Goal: Check status: Check status

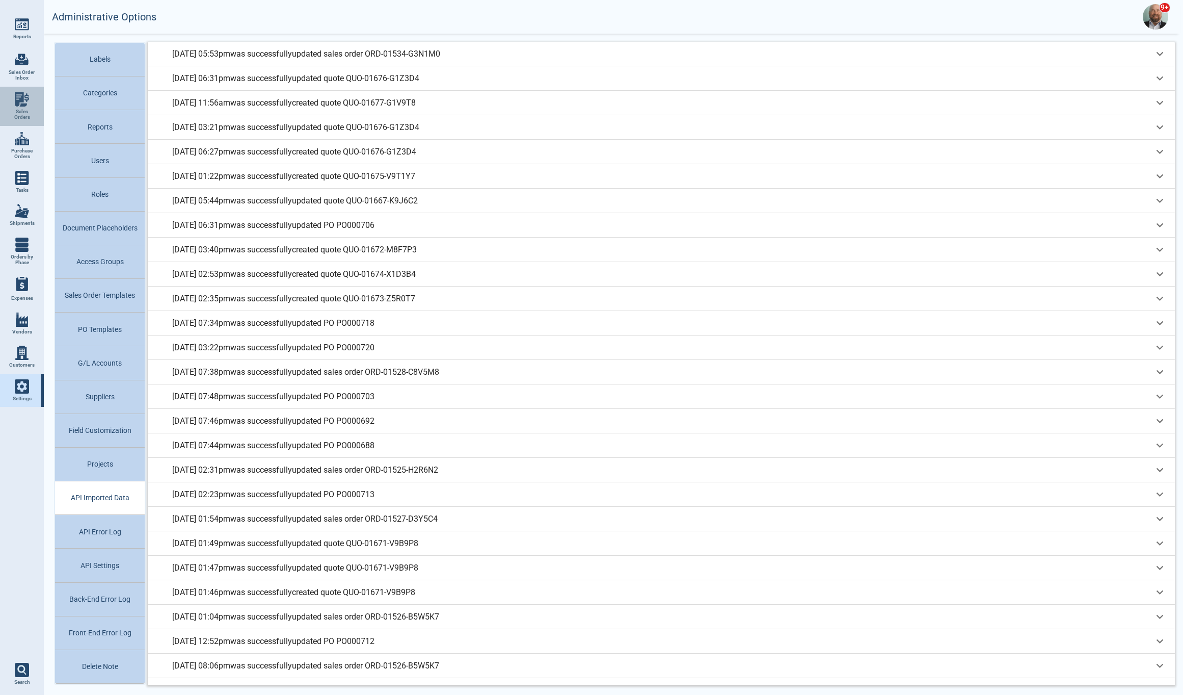
click at [19, 114] on span "Sales Orders" at bounding box center [22, 115] width 28 height 12
select select "50"
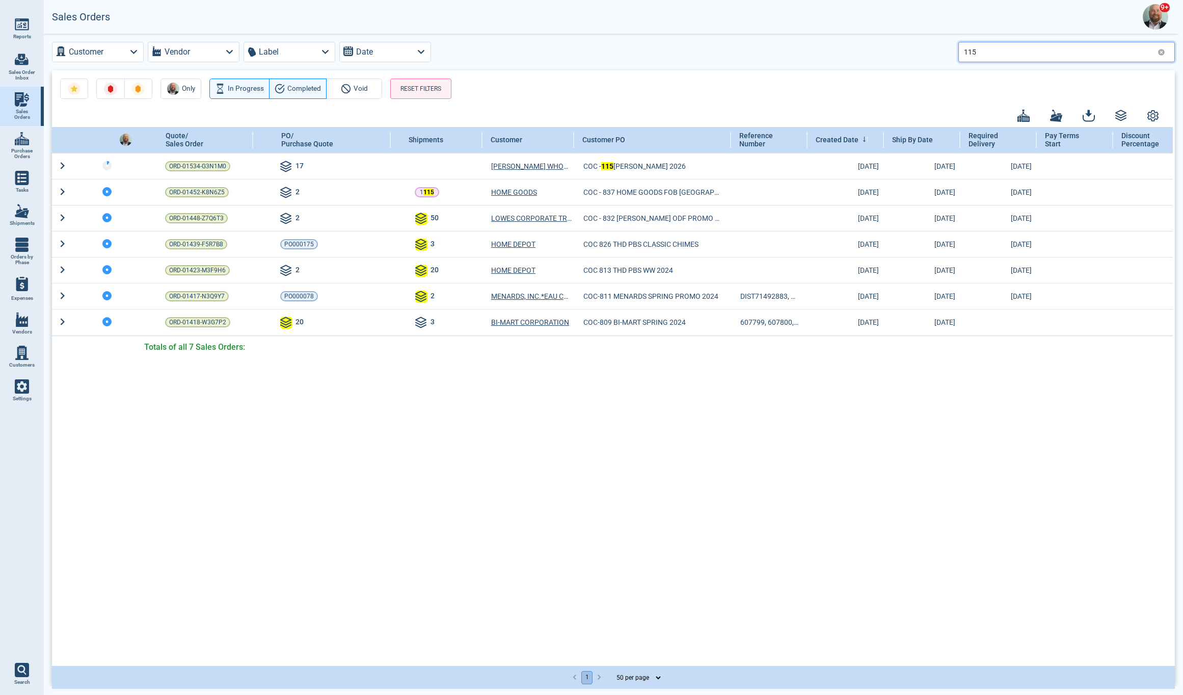
click at [967, 51] on input "115" at bounding box center [1059, 51] width 190 height 15
click at [969, 51] on input "115" at bounding box center [1059, 51] width 190 height 15
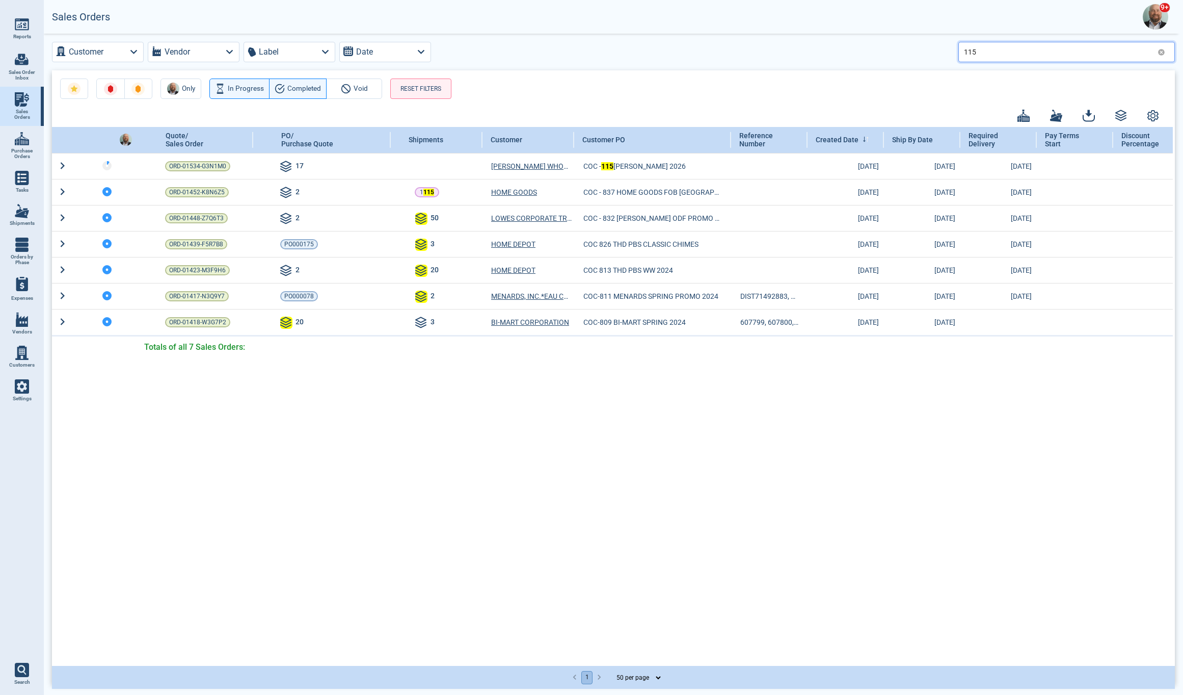
paste input "QUO-01632-H5B0J0"
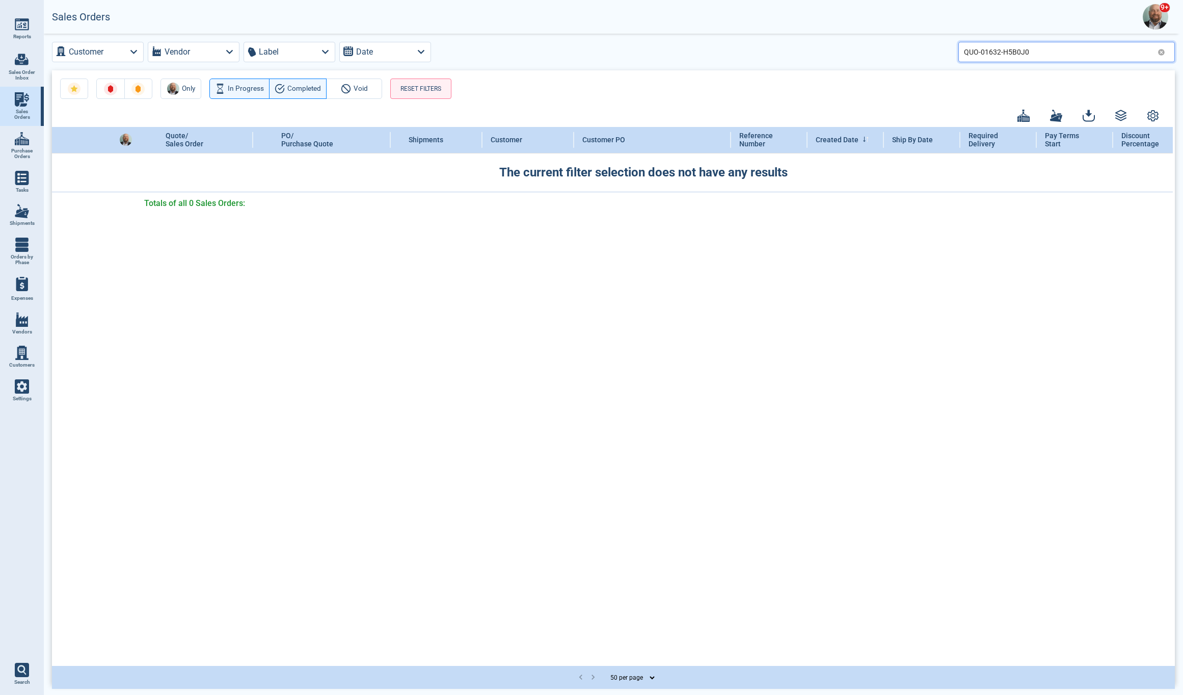
type input "QUO-01632-H5B0J0"
